Goal: Task Accomplishment & Management: Manage account settings

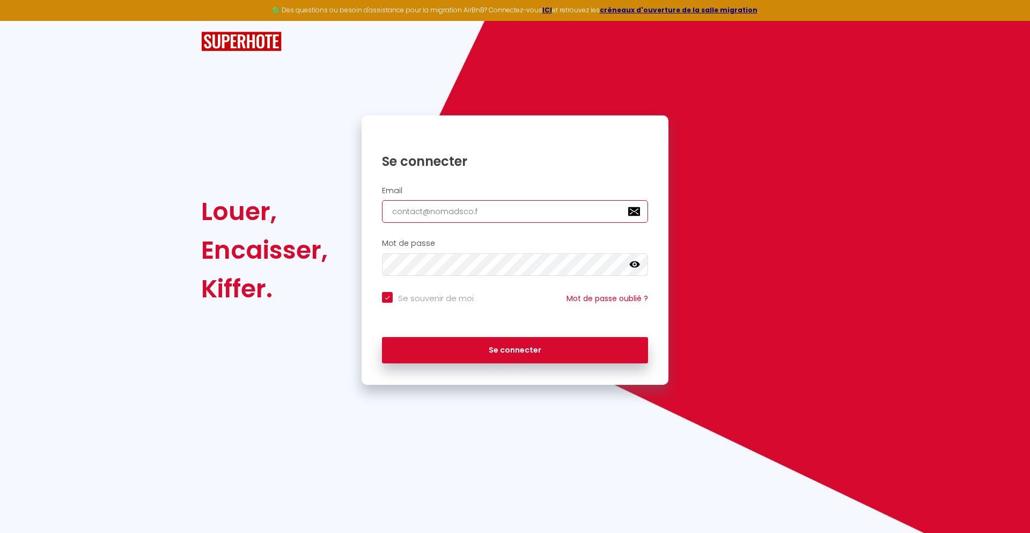
type input "[EMAIL_ADDRESS][DOMAIN_NAME]"
checkbox input "true"
type input "[EMAIL_ADDRESS][DOMAIN_NAME]"
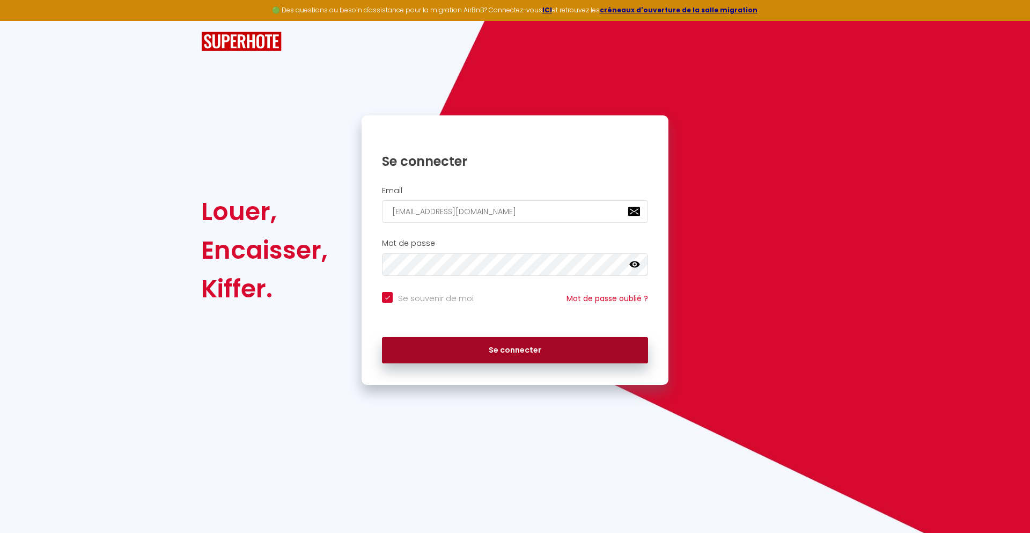
click at [515, 350] on button "Se connecter" at bounding box center [515, 350] width 266 height 27
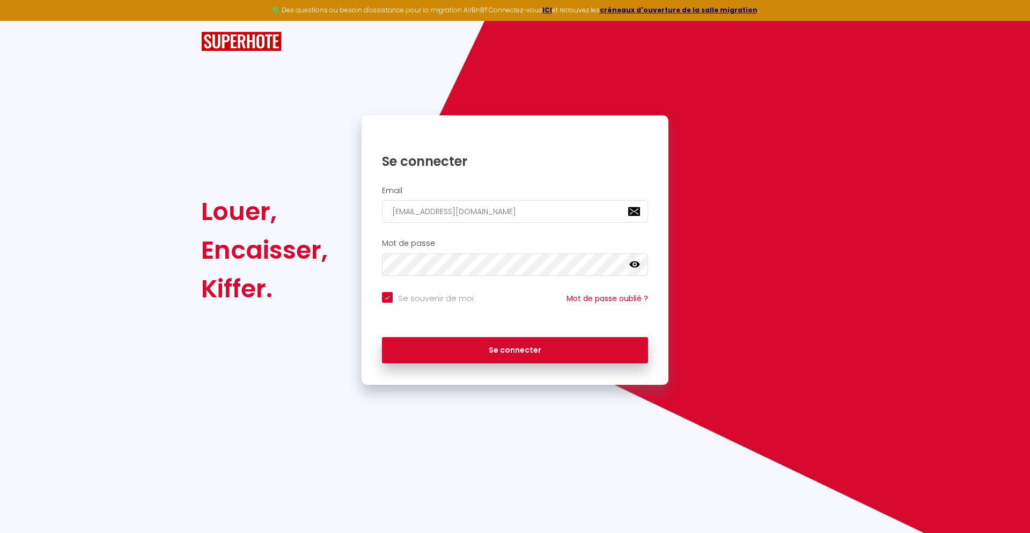
checkbox input "true"
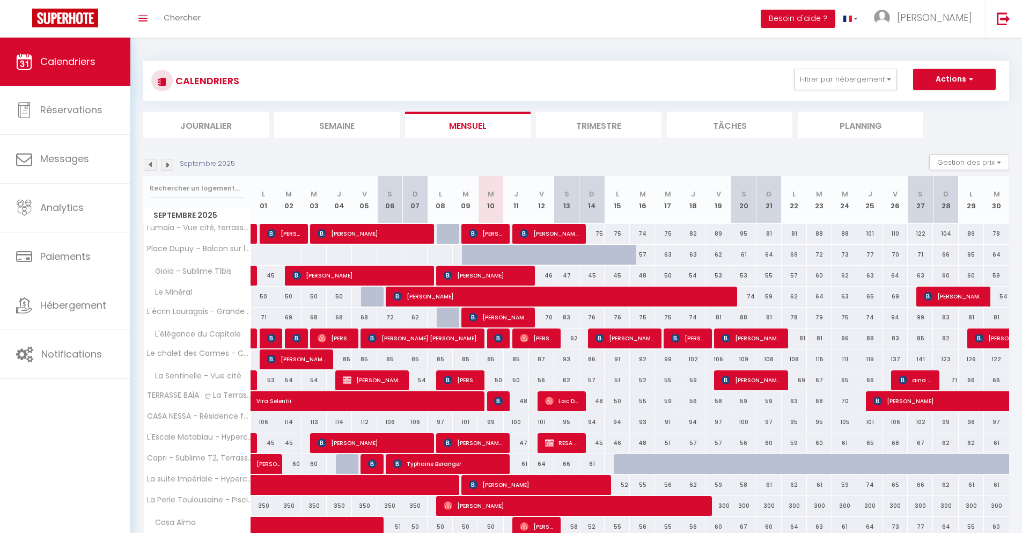
click at [206, 124] on li "Journalier" at bounding box center [206, 125] width 126 height 26
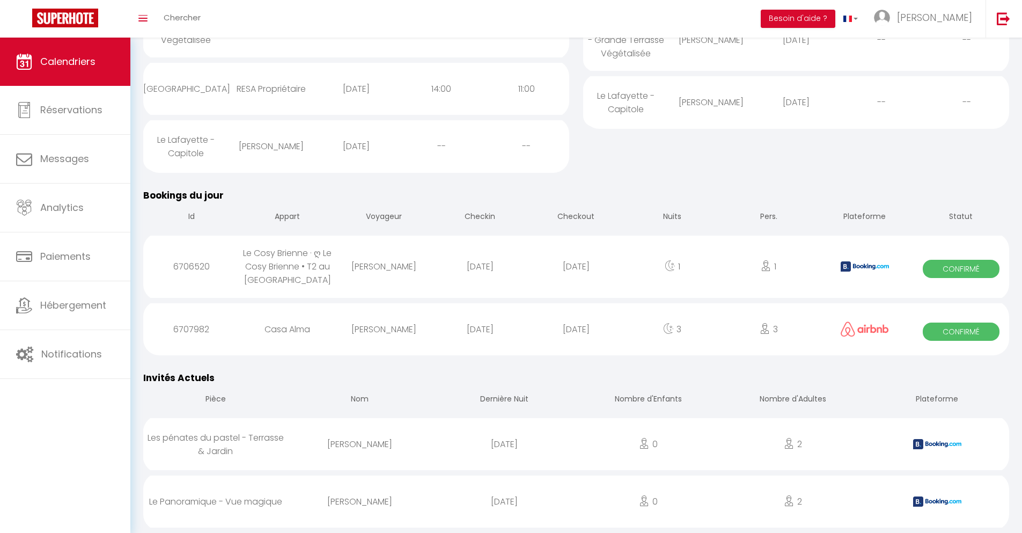
scroll to position [312, 0]
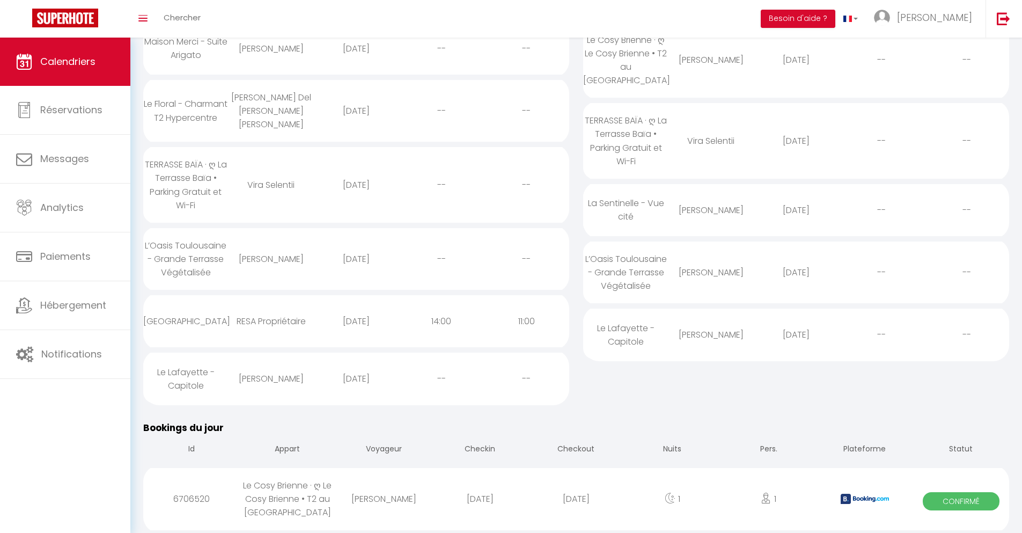
click at [576, 498] on div "[DATE]" at bounding box center [576, 498] width 96 height 35
select select "0"
select select "1"
select select
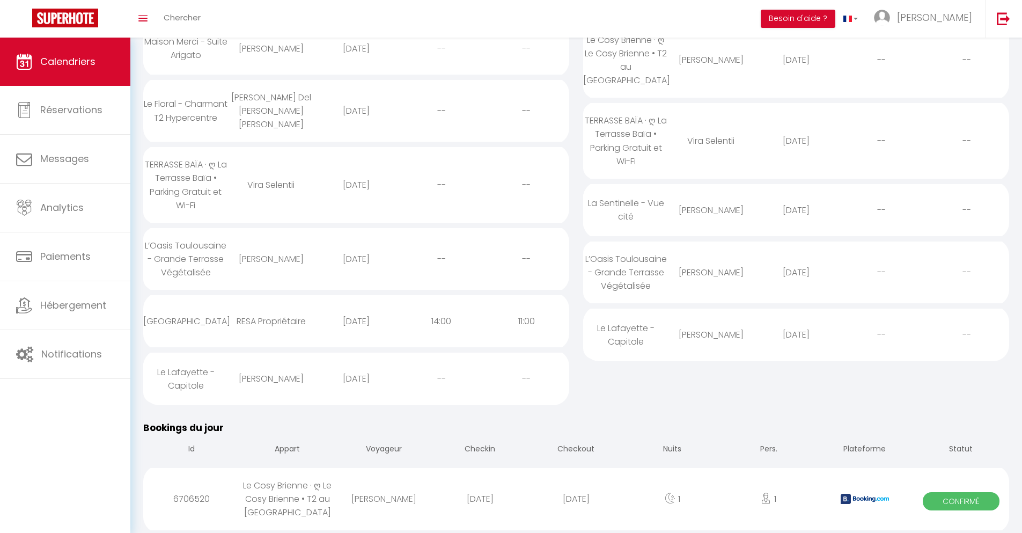
select select
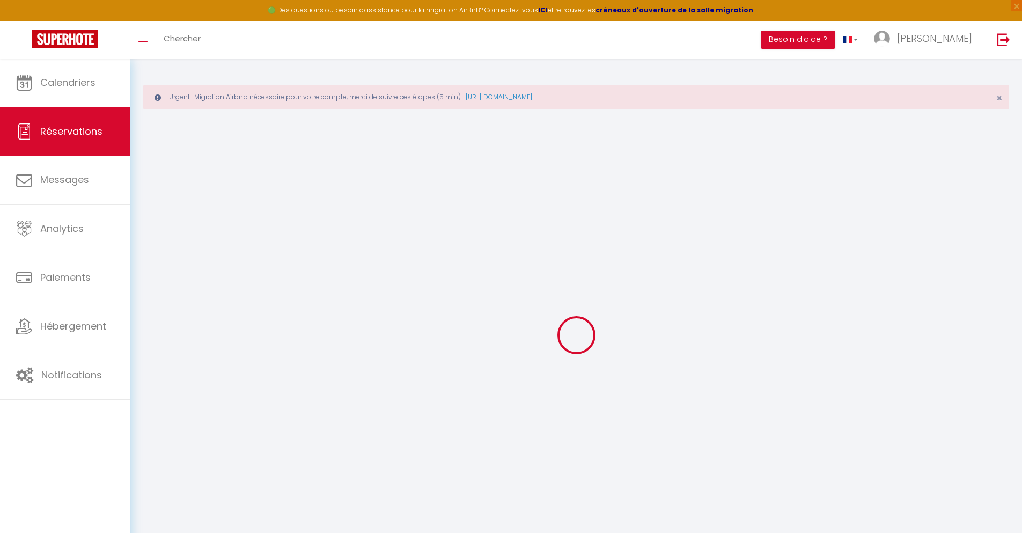
select select
checkbox input "false"
select select
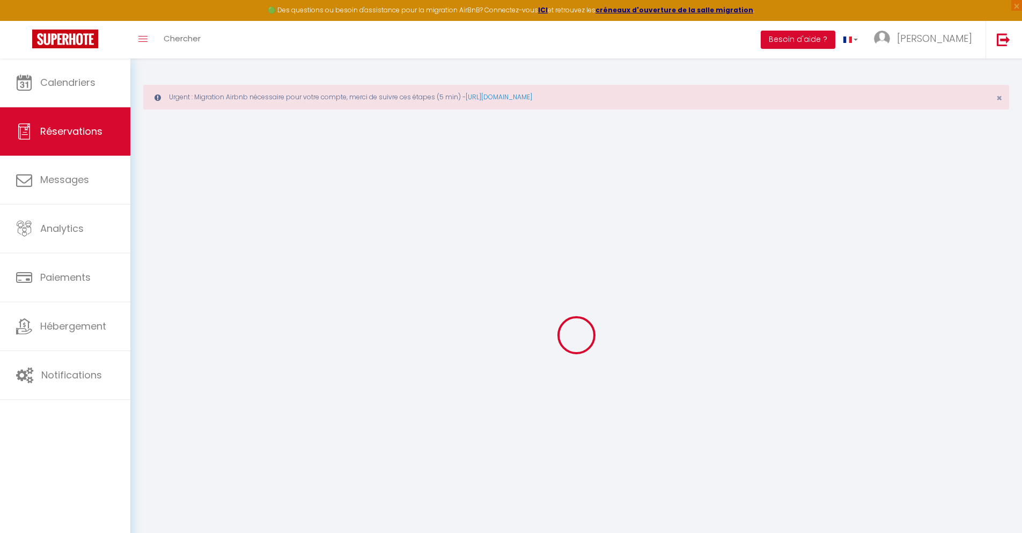
checkbox input "false"
type textarea "** THIS RESERVATION HAS BEEN PRE-PAID ** BOOKING NOTE : Payment charge is EUR 1…"
type input "40"
type input "3.91"
select select
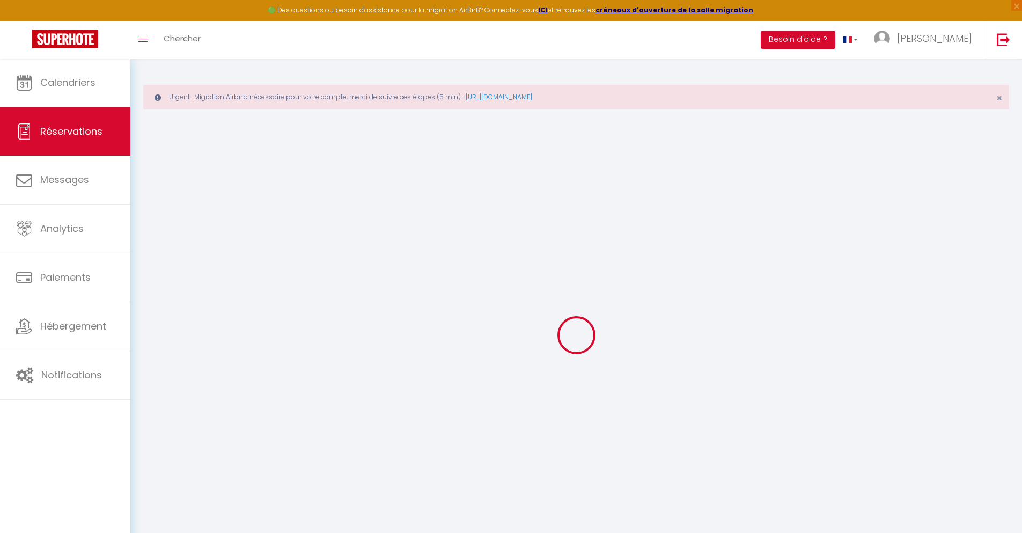
select select
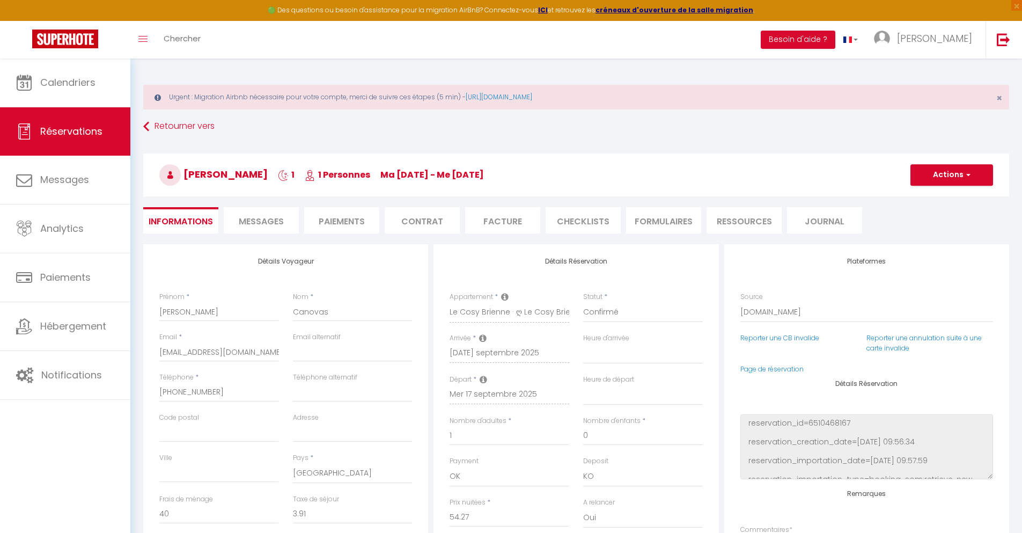
checkbox input "false"
select select
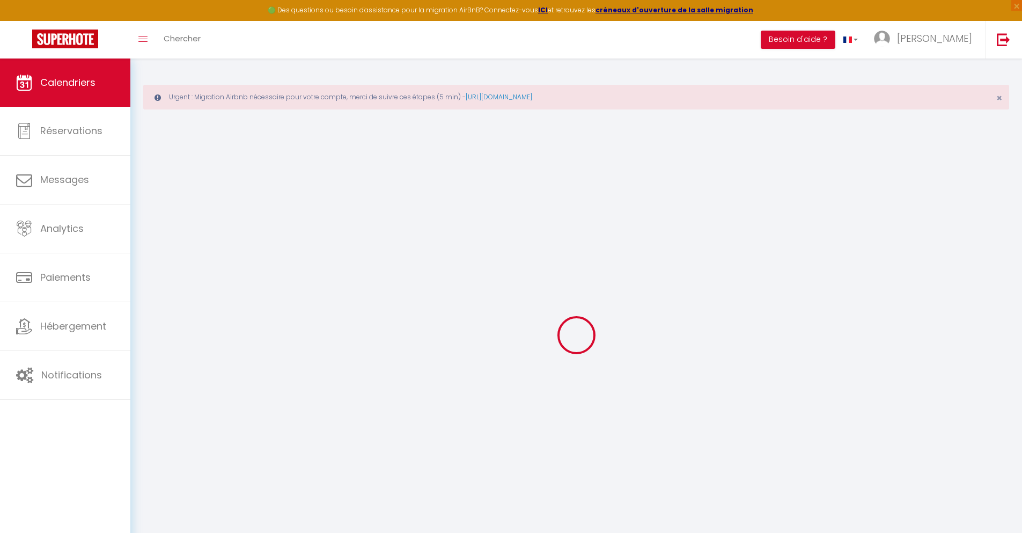
scroll to position [58, 0]
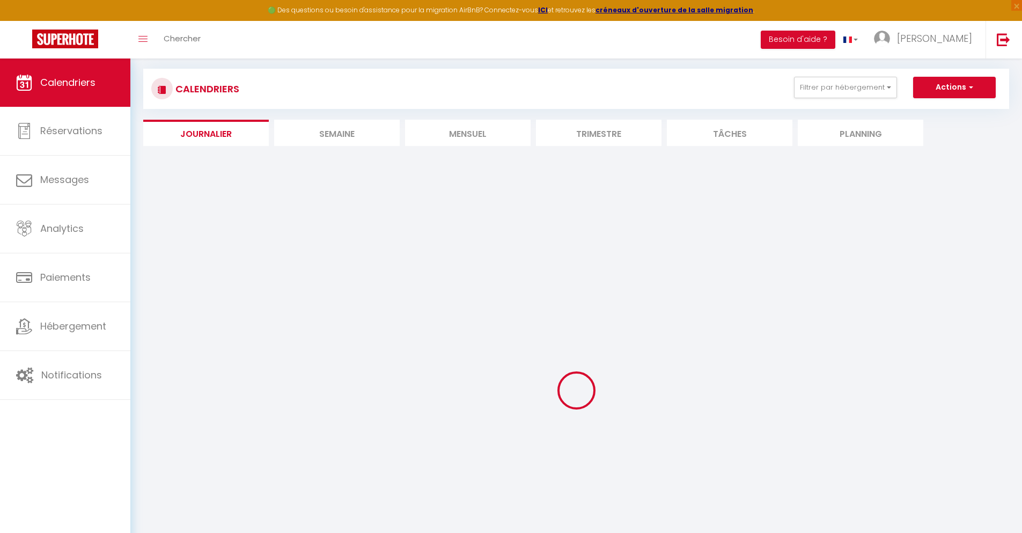
select select
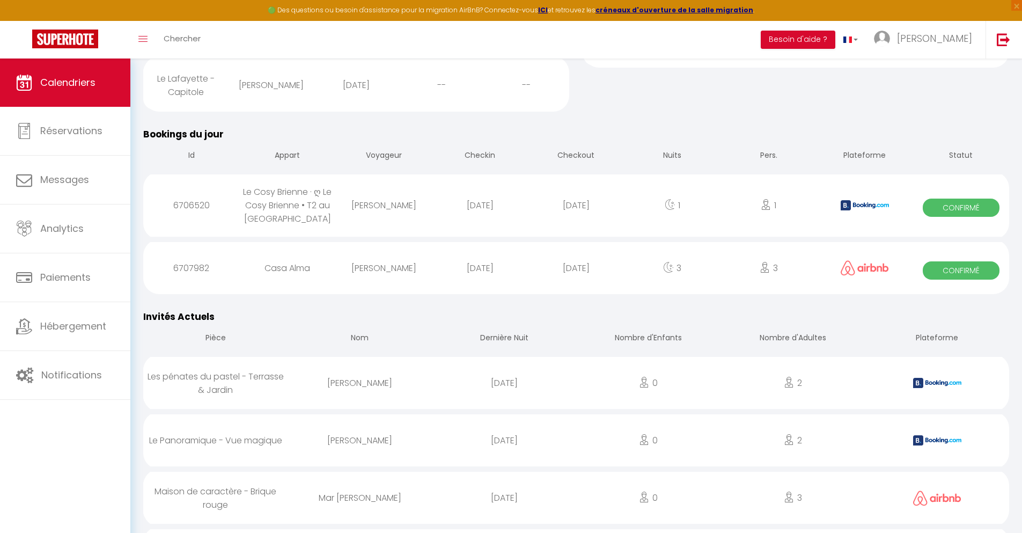
scroll to position [433, 0]
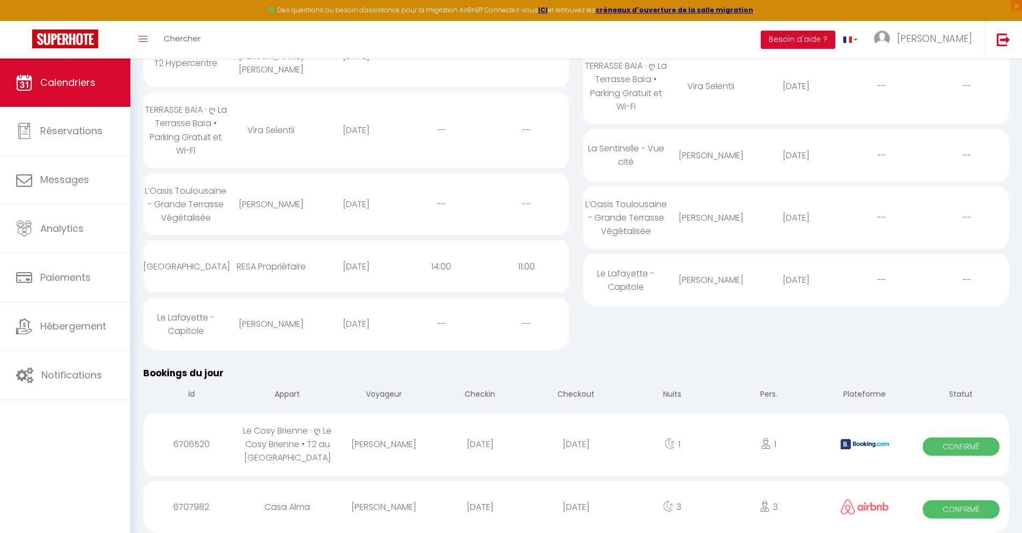
click at [576, 505] on div "[DATE]" at bounding box center [576, 506] width 96 height 35
select select "0"
select select "1"
select select
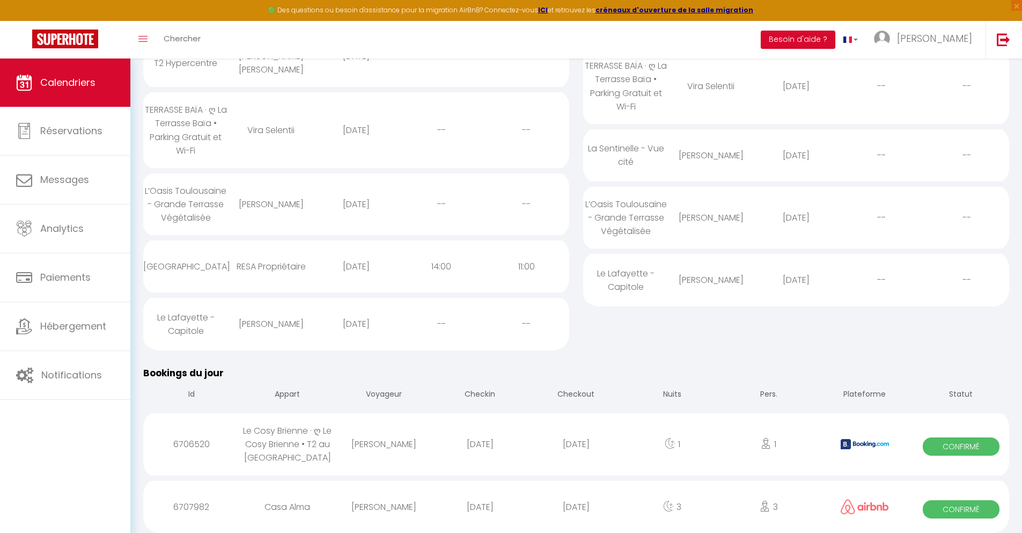
select select
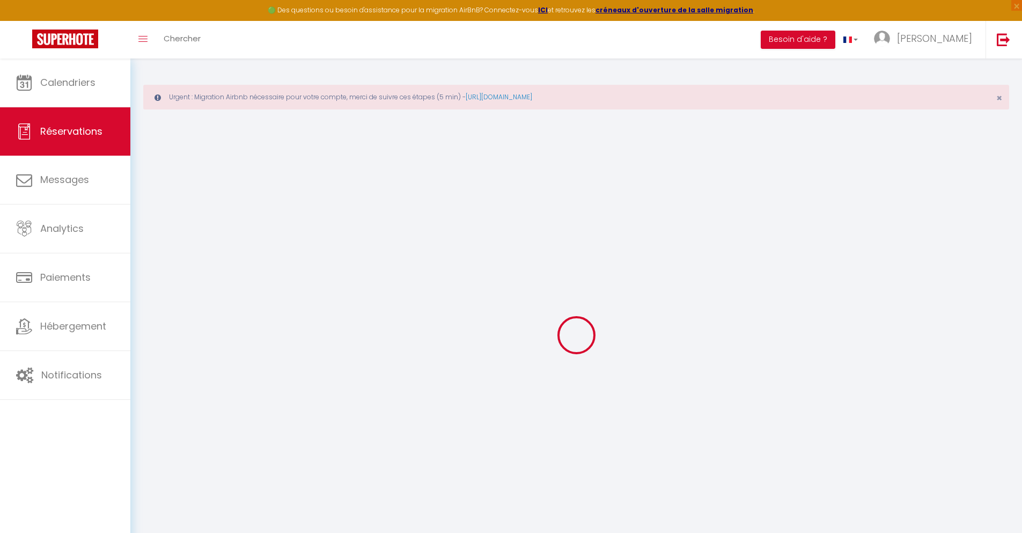
select select
checkbox input "false"
select select
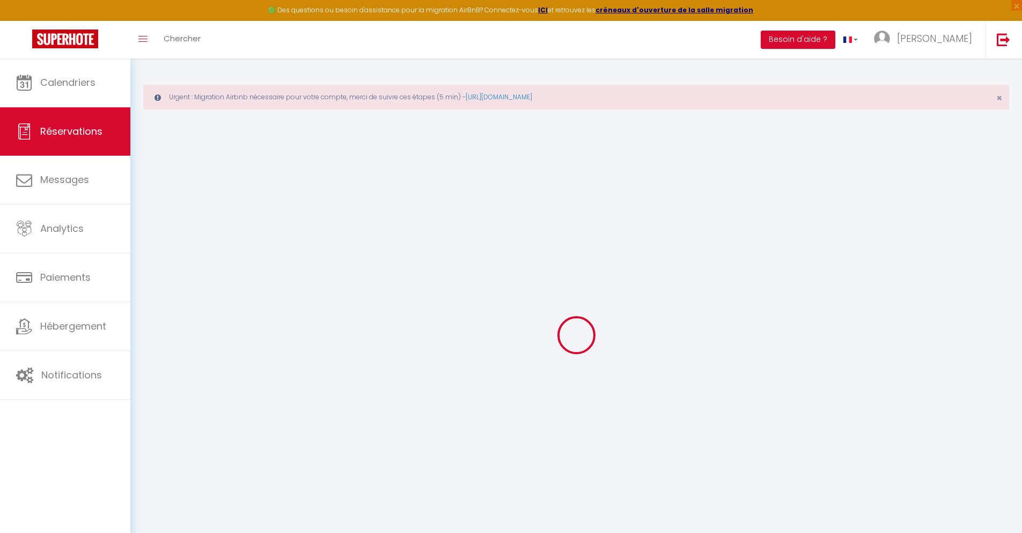
select select
checkbox input "false"
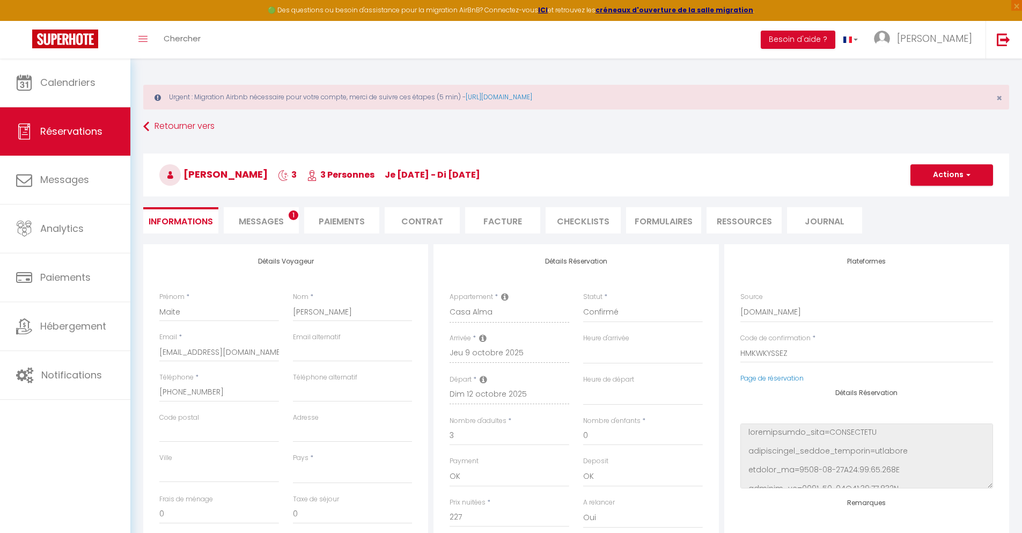
select select
type input "32"
type input "17.79"
select select
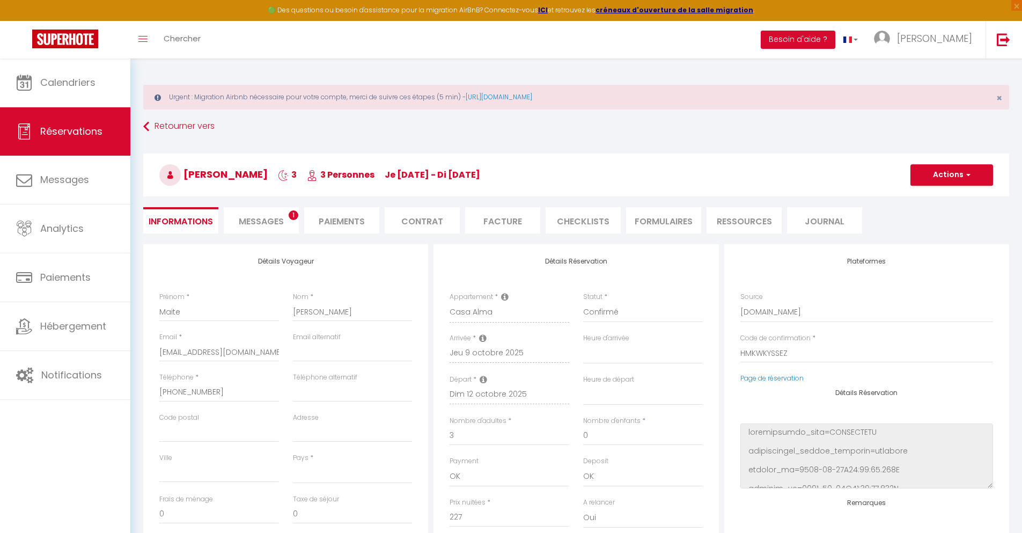
checkbox input "false"
select select
checkbox input "false"
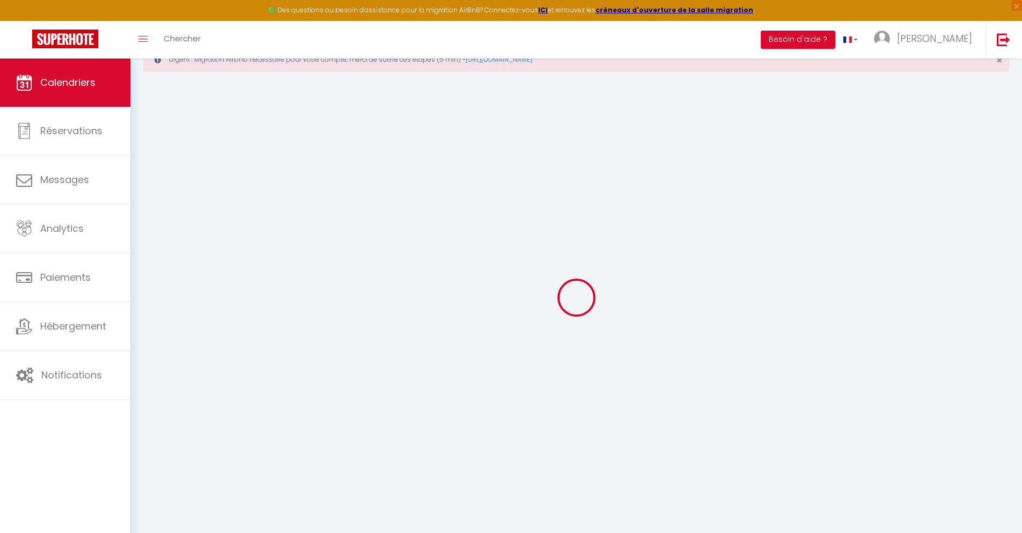
scroll to position [58, 0]
